Goal: Check status

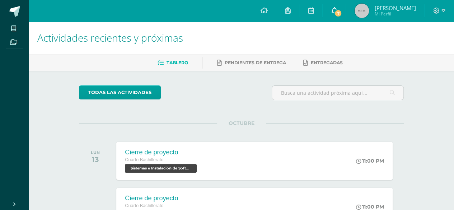
click at [336, 15] on span "7" at bounding box center [338, 13] width 8 height 8
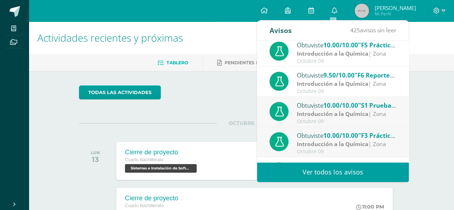
scroll to position [95, 0]
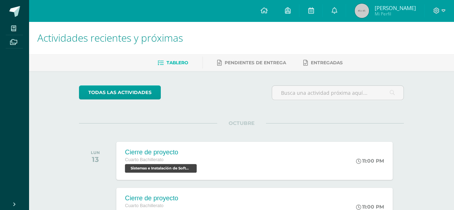
click at [357, 13] on img at bounding box center [361, 11] width 14 height 14
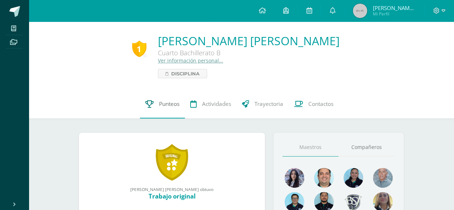
click at [159, 101] on span "Punteos" at bounding box center [169, 104] width 20 height 8
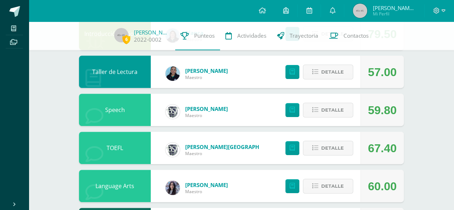
scroll to position [95, 0]
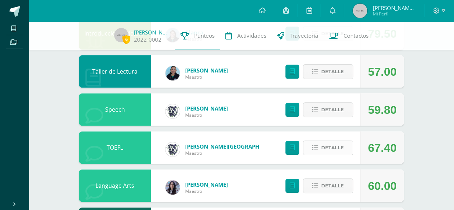
click at [333, 150] on span "Detalle" at bounding box center [332, 147] width 23 height 13
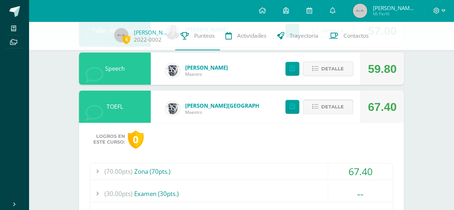
scroll to position [152, 0]
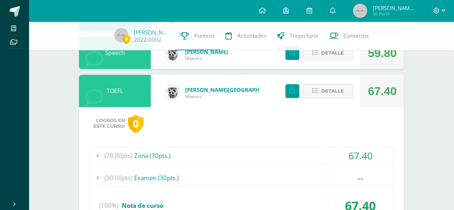
click at [293, 147] on div "(70.00pts) Zona (70pts.)" at bounding box center [241, 155] width 302 height 16
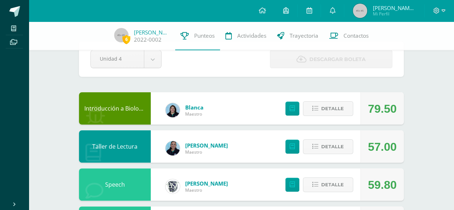
scroll to position [0, 0]
